Goal: Information Seeking & Learning: Learn about a topic

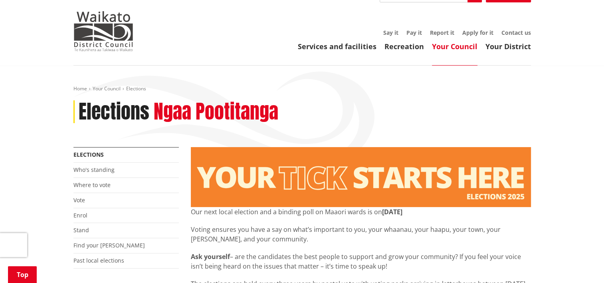
scroll to position [92, 0]
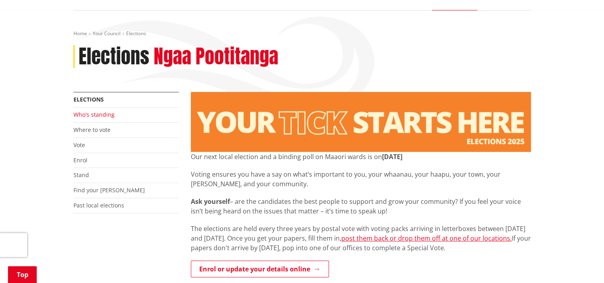
click at [102, 112] on link "Who's standing" at bounding box center [93, 115] width 41 height 8
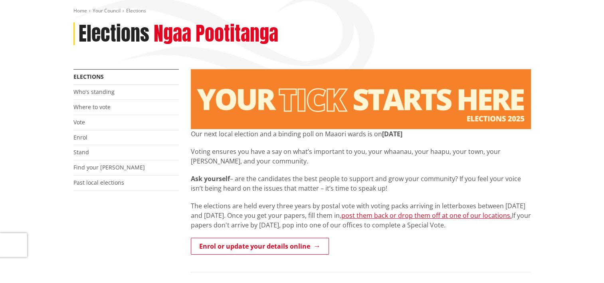
scroll to position [0, 0]
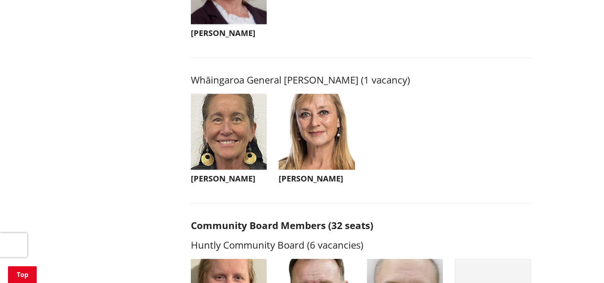
scroll to position [1898, 0]
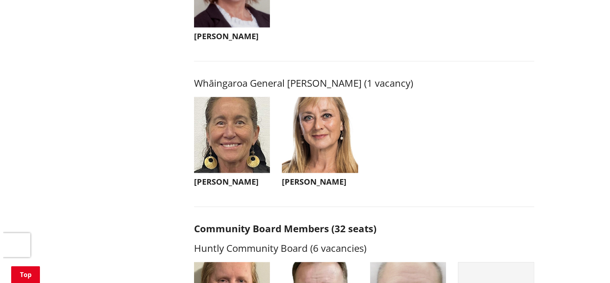
scroll to position [1882, 0]
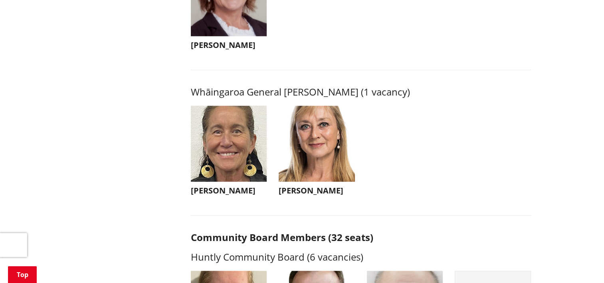
click at [251, 182] on img "button" at bounding box center [229, 144] width 76 height 76
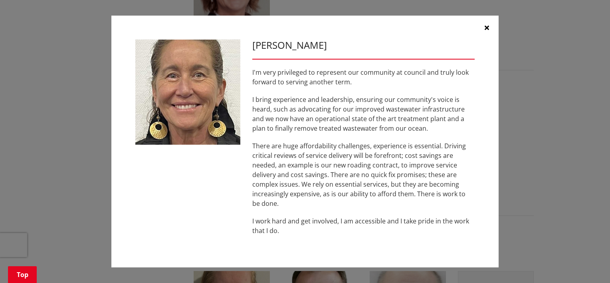
click at [489, 30] on button "button" at bounding box center [486, 28] width 24 height 24
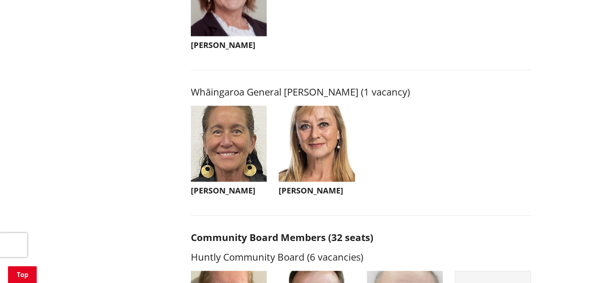
click at [313, 176] on img "button" at bounding box center [317, 144] width 76 height 76
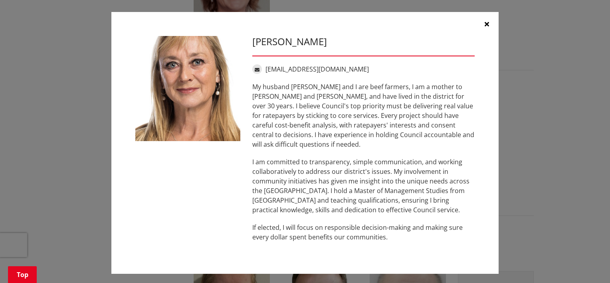
click at [507, 83] on div "Nicola Laboyrie nicolalaboyrie@gmail.com My husband Aaron and I are beef farmer…" at bounding box center [305, 142] width 578 height 285
click at [482, 32] on button "button" at bounding box center [486, 24] width 24 height 24
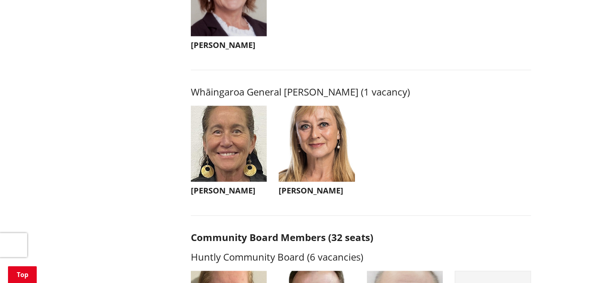
click at [215, 157] on img "button" at bounding box center [229, 144] width 76 height 76
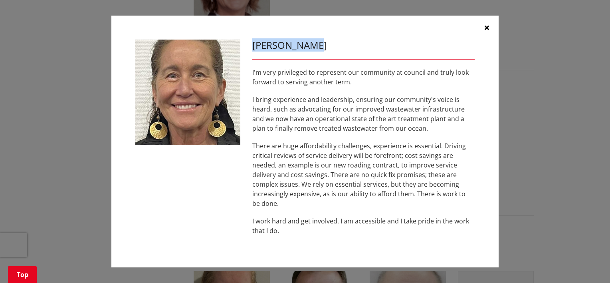
drag, startPoint x: 314, startPoint y: 45, endPoint x: 254, endPoint y: 46, distance: 60.7
click at [254, 46] on h3 "Lisa Thomson" at bounding box center [363, 46] width 222 height 12
copy h3 "Lisa Thomson"
